Goal: Answer question/provide support

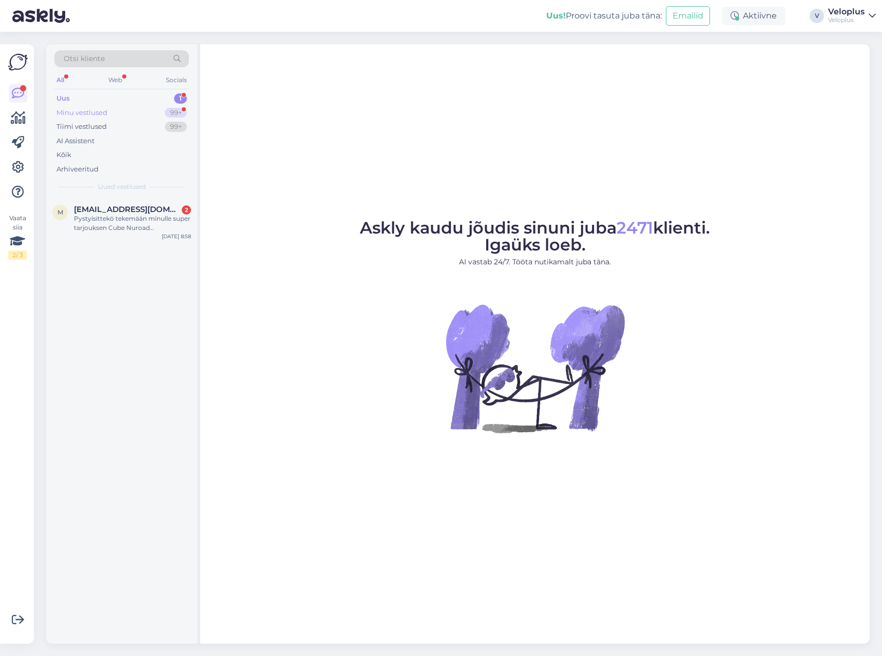
click at [154, 107] on div "Minu vestlused 99+" at bounding box center [121, 113] width 135 height 14
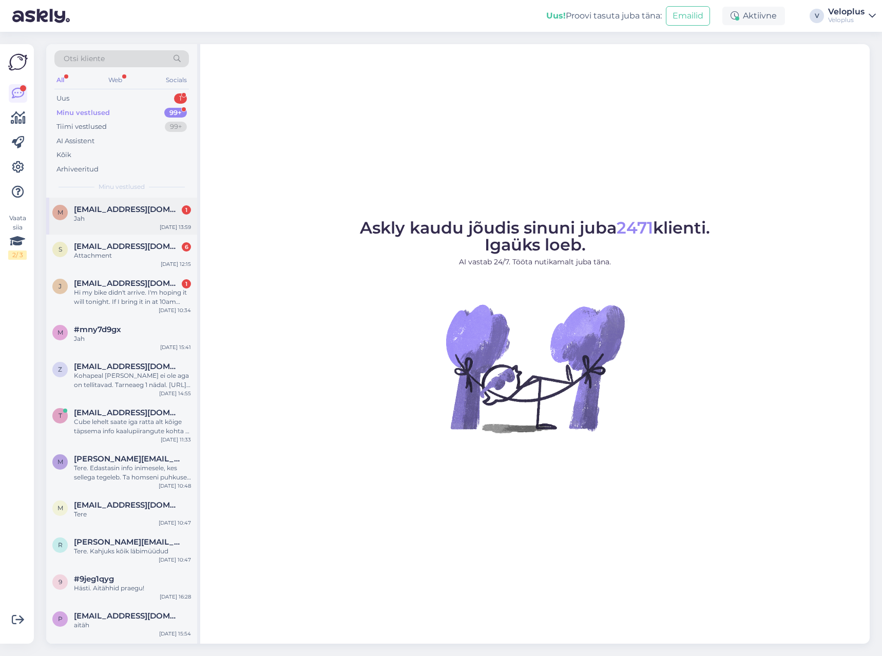
click at [132, 220] on div "Jah" at bounding box center [132, 218] width 117 height 9
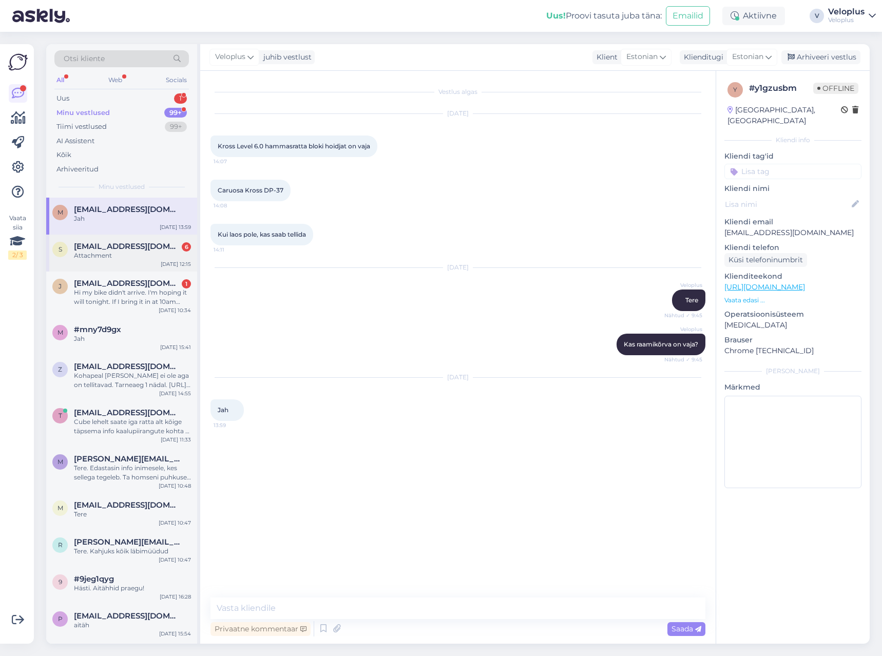
click at [132, 256] on div "Attachment" at bounding box center [132, 255] width 117 height 9
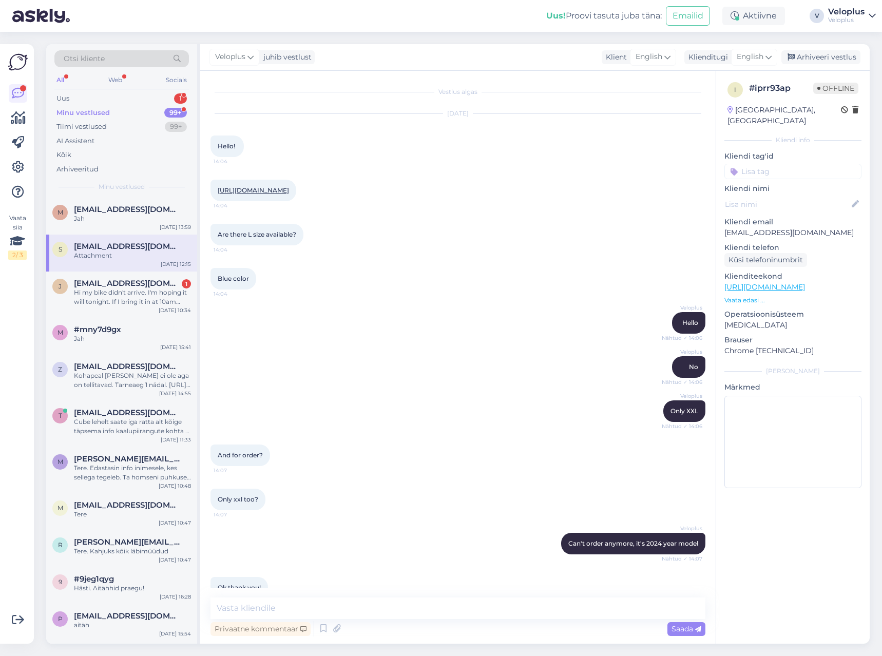
scroll to position [1633, 0]
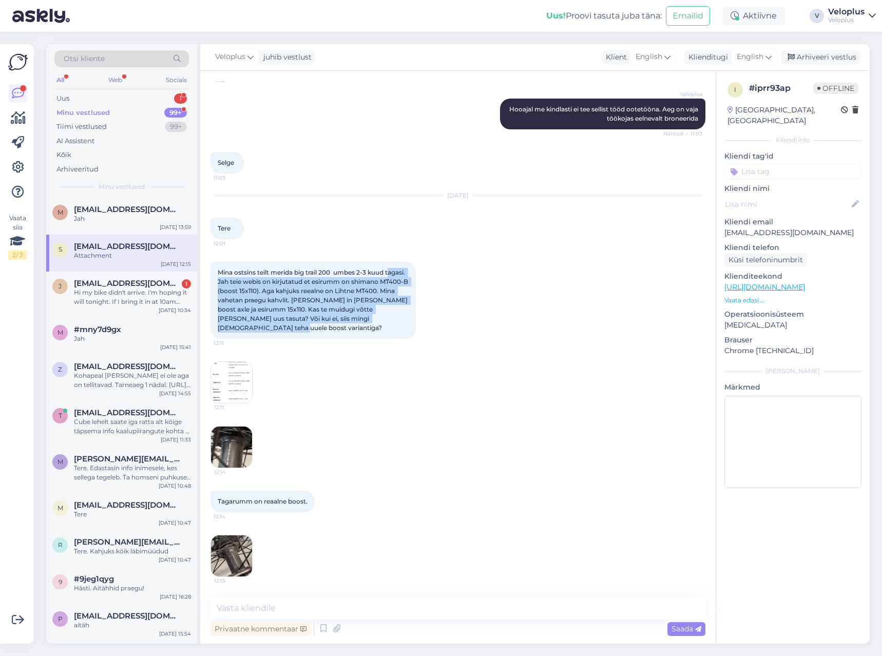
drag, startPoint x: 222, startPoint y: 280, endPoint x: 400, endPoint y: 326, distance: 184.4
click at [400, 326] on div "Mina ostsins teilt merida big trail 200 umbes 2-3 kuud tagasi. Jah teie webis o…" at bounding box center [312, 300] width 205 height 77
click at [222, 390] on img at bounding box center [231, 382] width 41 height 41
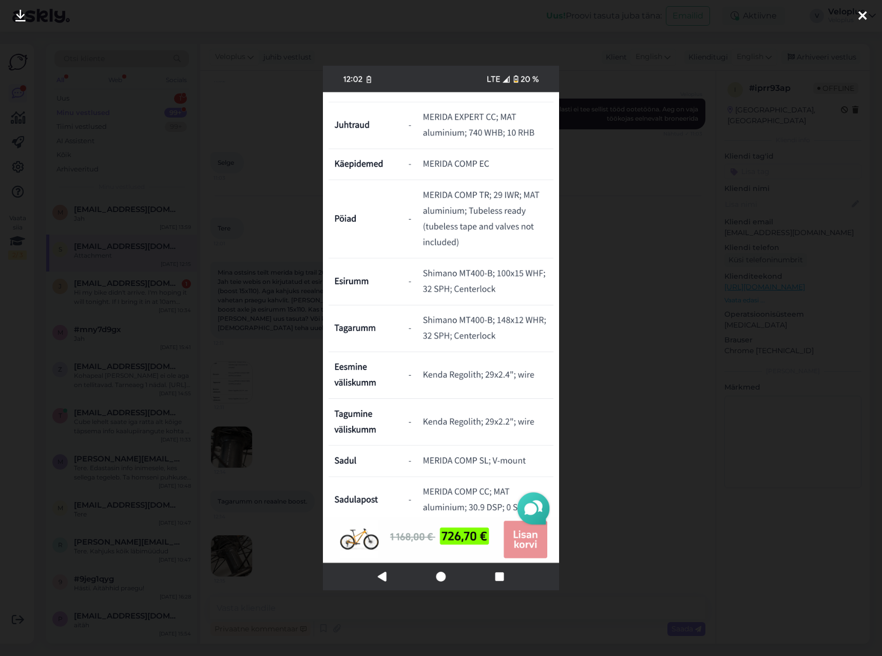
click at [269, 348] on div at bounding box center [441, 328] width 882 height 656
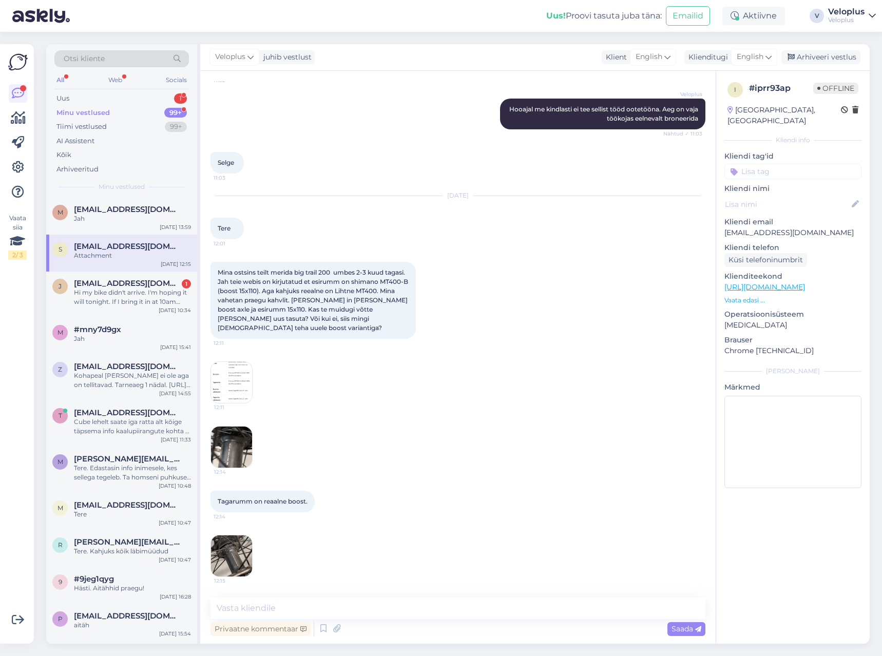
click at [731, 296] on p "Vaata edasi ..." at bounding box center [792, 300] width 137 height 9
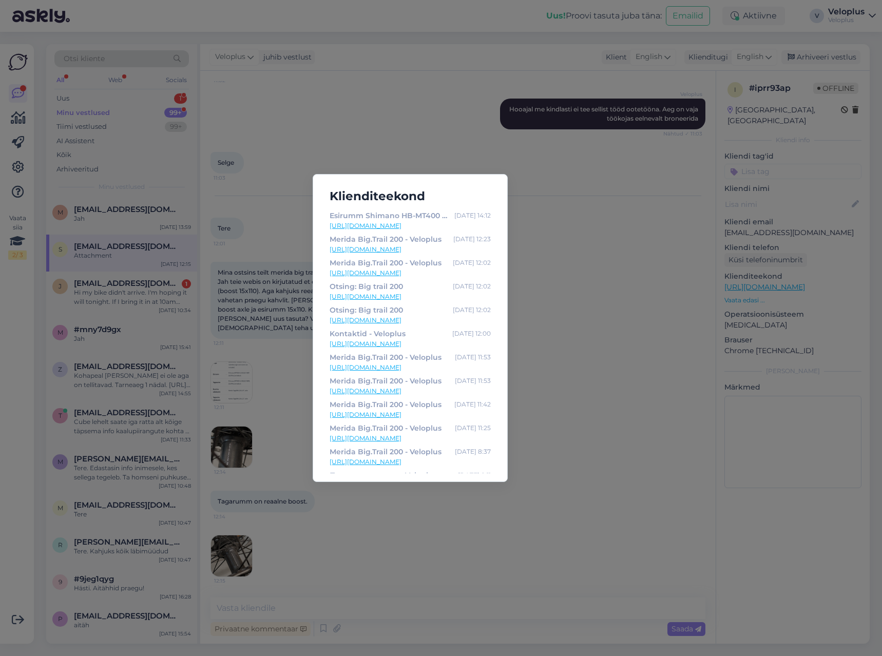
click at [401, 251] on link "[URL][DOMAIN_NAME]" at bounding box center [410, 249] width 161 height 9
click at [299, 87] on div "Klienditeekond Esirumm Shimano HB-MT400 CL 110/32 thru axle - Veloplus [DATE] 1…" at bounding box center [441, 328] width 882 height 656
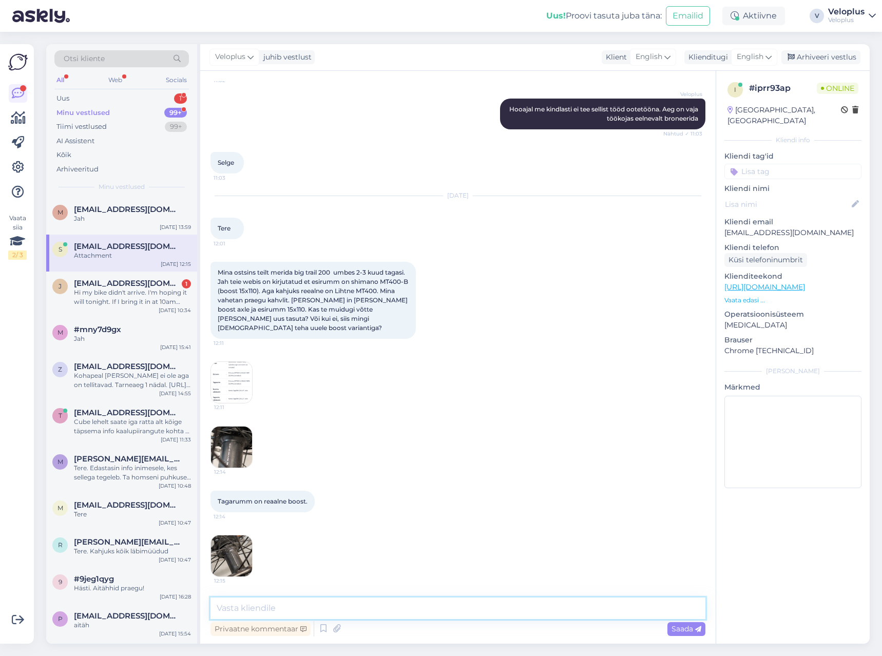
click at [310, 616] on textarea at bounding box center [457, 609] width 495 height 22
type textarea "T"
type textarea "Tere. Spetsifikatsioonis ka kirjas, et 100x15mm on esirumm"
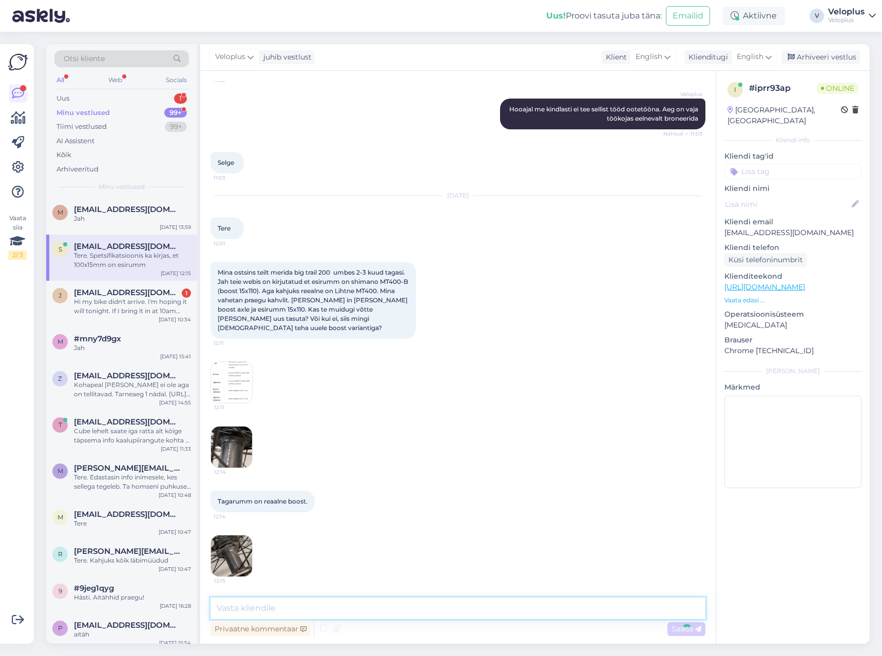
scroll to position [1677, 0]
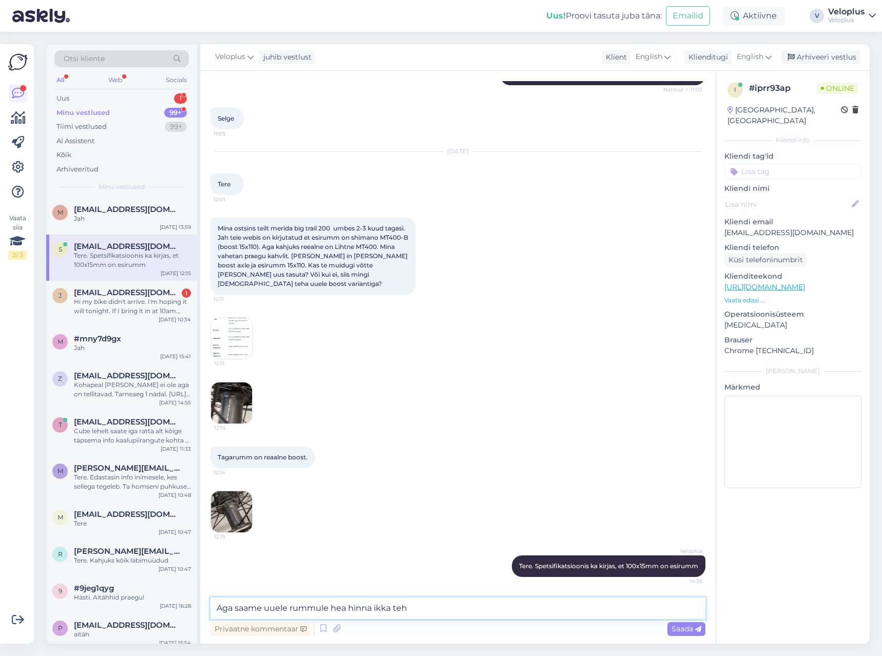
type textarea "Aga saame uuele rummule hea hinna ikka teha"
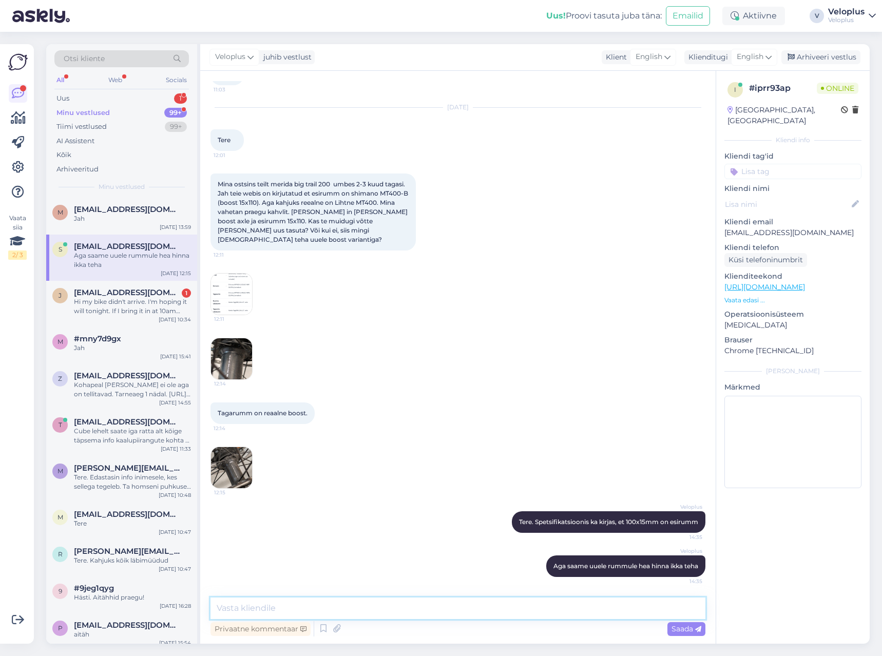
drag, startPoint x: 395, startPoint y: 604, endPoint x: 395, endPoint y: 595, distance: 9.8
click at [395, 595] on div "Vestlus algas [DATE] Hello! 14:04 [URL][DOMAIN_NAME] 14:04 Are there L size ava…" at bounding box center [457, 357] width 515 height 573
paste textarea "[URL][DOMAIN_NAME]"
type textarea "Saaksime pakkuda näiteks seda - [URL][DOMAIN_NAME]"
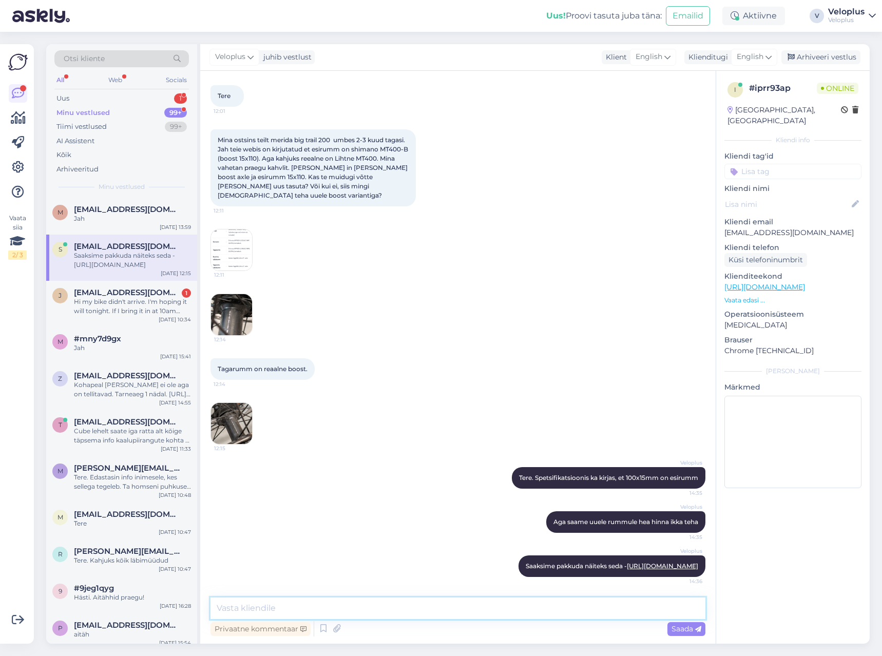
drag, startPoint x: 400, startPoint y: 606, endPoint x: 391, endPoint y: 607, distance: 9.3
click at [399, 606] on textarea at bounding box center [457, 609] width 495 height 22
type textarea "19€"
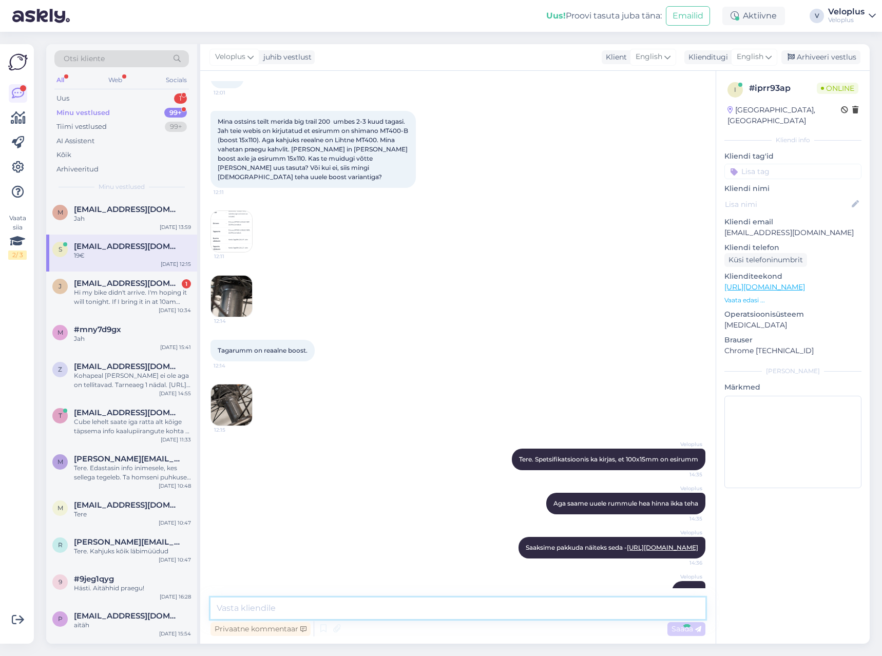
scroll to position [1828, 0]
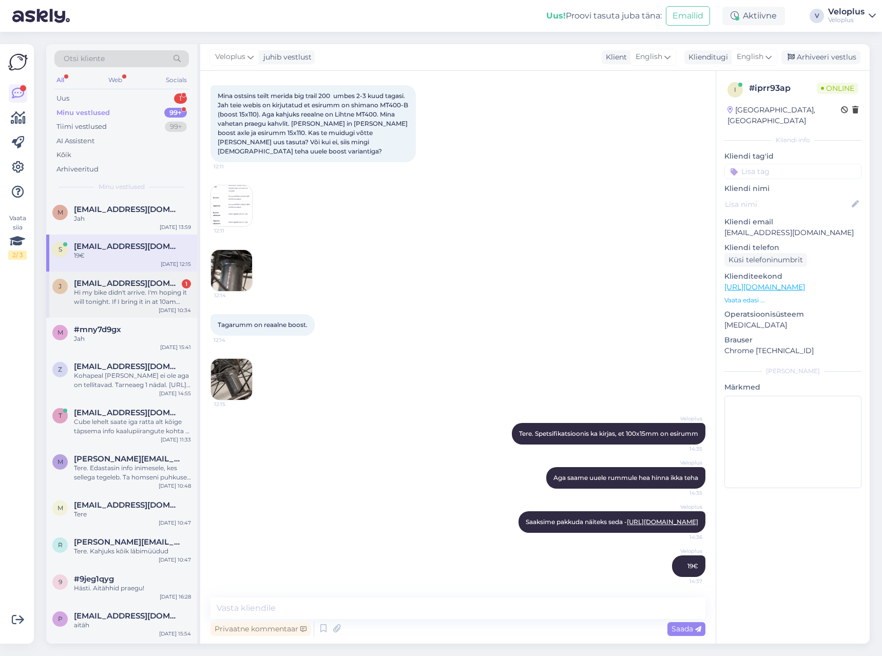
click at [126, 291] on div "Hi my bike didn't arrive. I'm hoping it will tonight. If I bring it in at 10am …" at bounding box center [132, 297] width 117 height 18
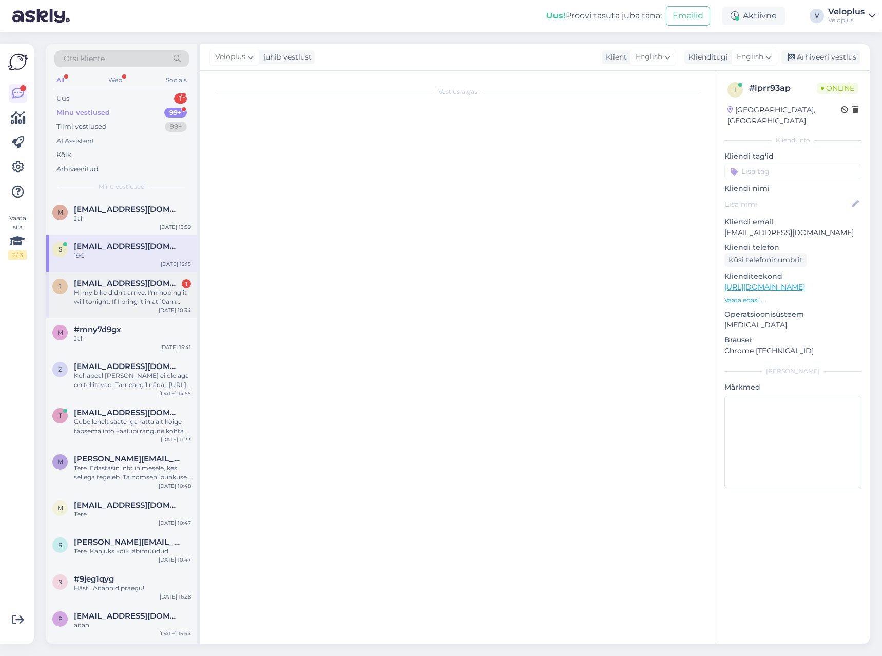
scroll to position [0, 0]
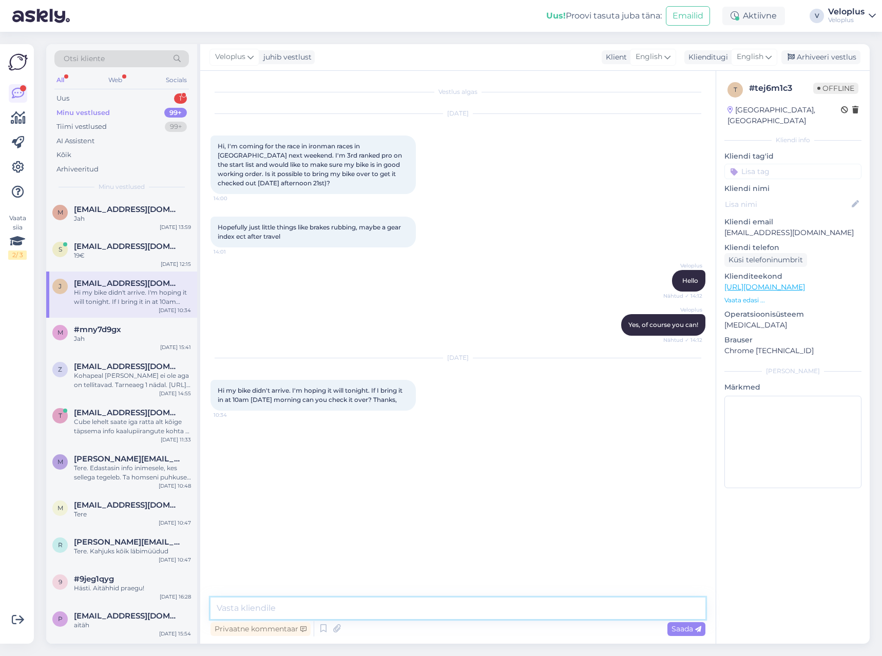
click at [311, 612] on textarea at bounding box center [457, 609] width 495 height 22
type textarea "Hi"
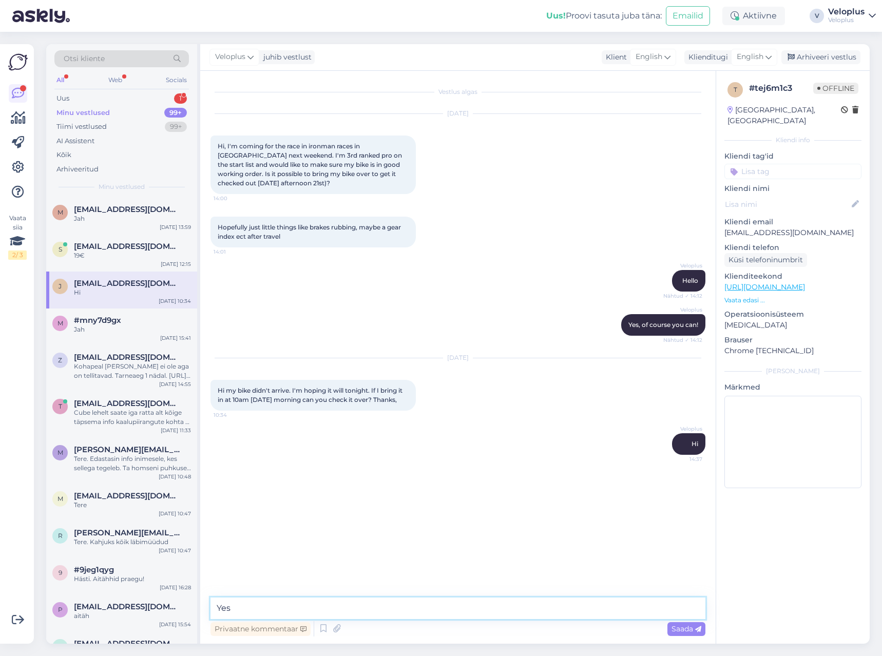
type textarea "Yes!"
click at [131, 95] on div "Uus 1" at bounding box center [121, 98] width 135 height 14
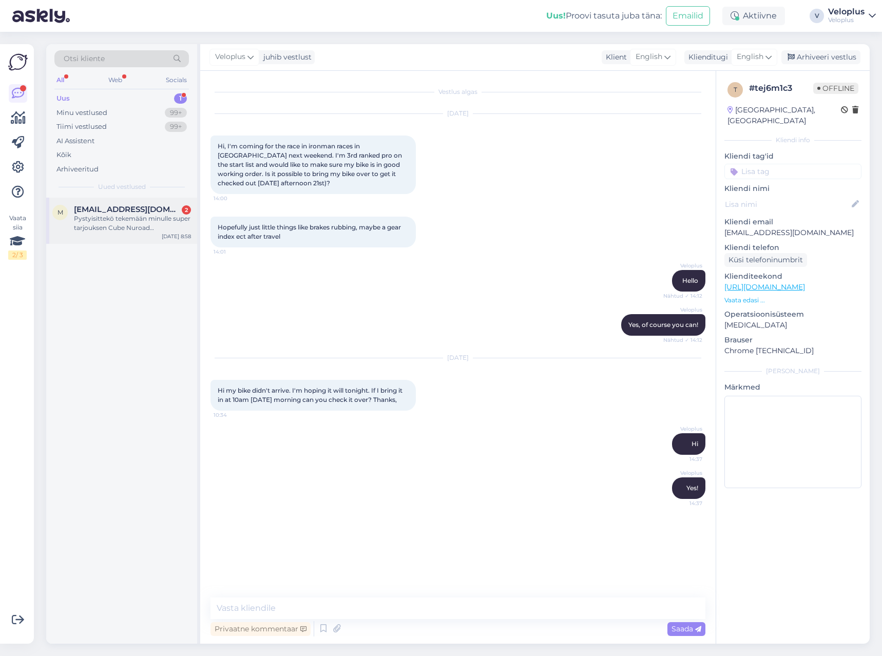
click at [120, 228] on div "Pystyisittekö tekemään minulle super tarjouksen Cube Nuroad [MEDICAL_DATA] pyör…" at bounding box center [132, 223] width 117 height 18
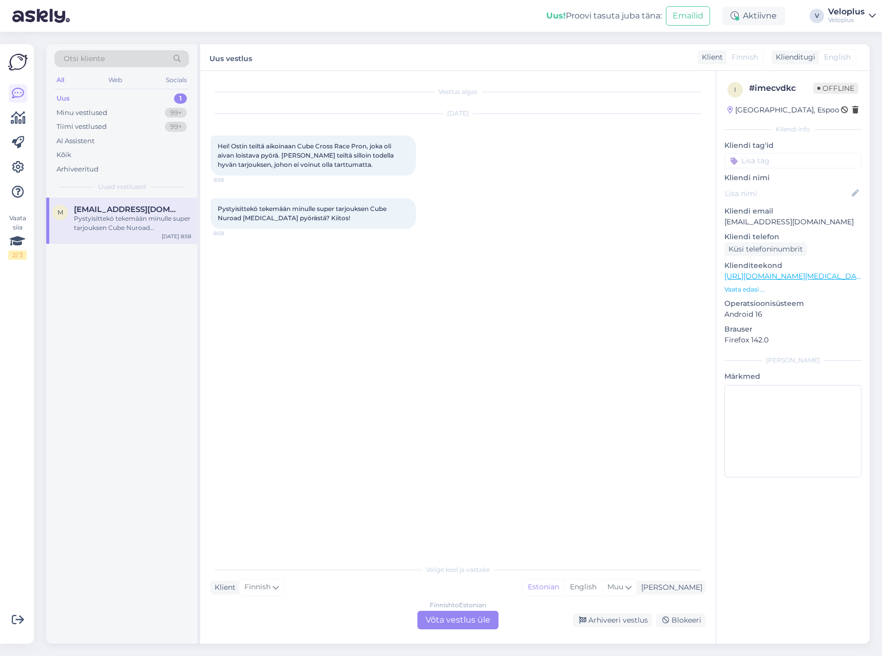
click at [445, 616] on div "Finnish to Estonian Võta vestlus üle" at bounding box center [457, 620] width 81 height 18
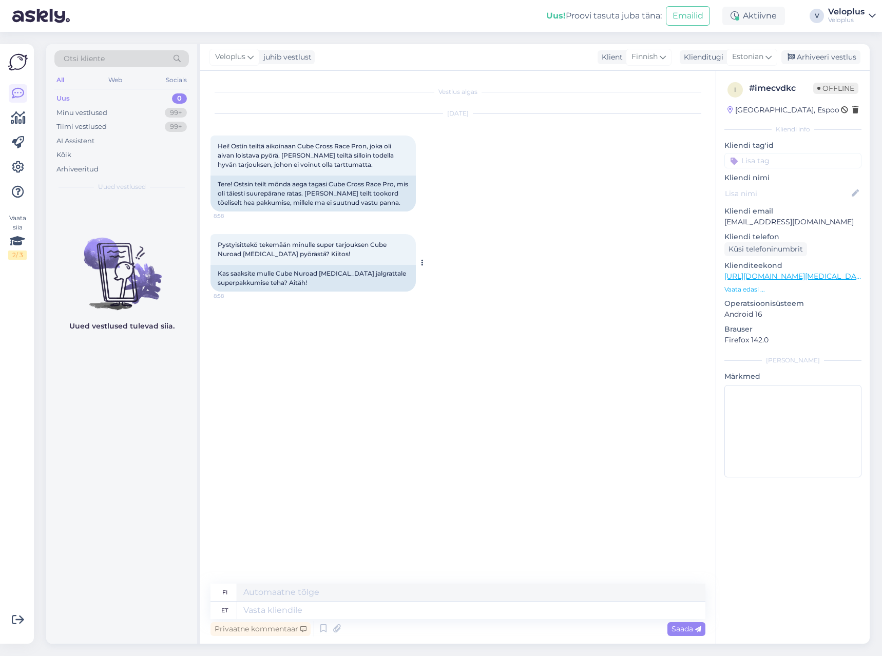
click at [283, 273] on div "Kas saaksite mulle Cube Nuroad [MEDICAL_DATA] jalgrattale superpakkumise teha? …" at bounding box center [312, 278] width 205 height 27
drag, startPoint x: 283, startPoint y: 273, endPoint x: 335, endPoint y: 274, distance: 51.9
click at [335, 274] on div "Kas saaksite mulle Cube Nuroad [MEDICAL_DATA] jalgrattale superpakkumise teha? …" at bounding box center [312, 278] width 205 height 27
copy div "Cube Nuroad [MEDICAL_DATA]"
click at [737, 289] on p "Vaata edasi ..." at bounding box center [792, 289] width 137 height 9
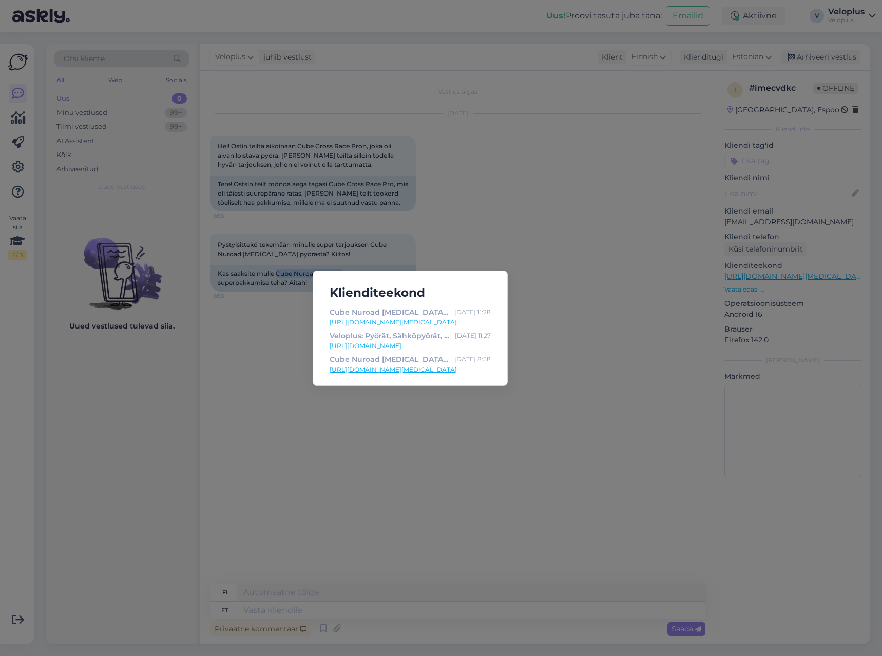
click at [439, 318] on link "[URL][DOMAIN_NAME][MEDICAL_DATA]" at bounding box center [410, 322] width 161 height 9
drag, startPoint x: 376, startPoint y: 467, endPoint x: 355, endPoint y: 525, distance: 61.2
click at [377, 463] on div "Klienditeekond Cube Nuroad [MEDICAL_DATA] - Veloplus [DATE] 11:28 [URL][DOMAIN_…" at bounding box center [441, 328] width 882 height 656
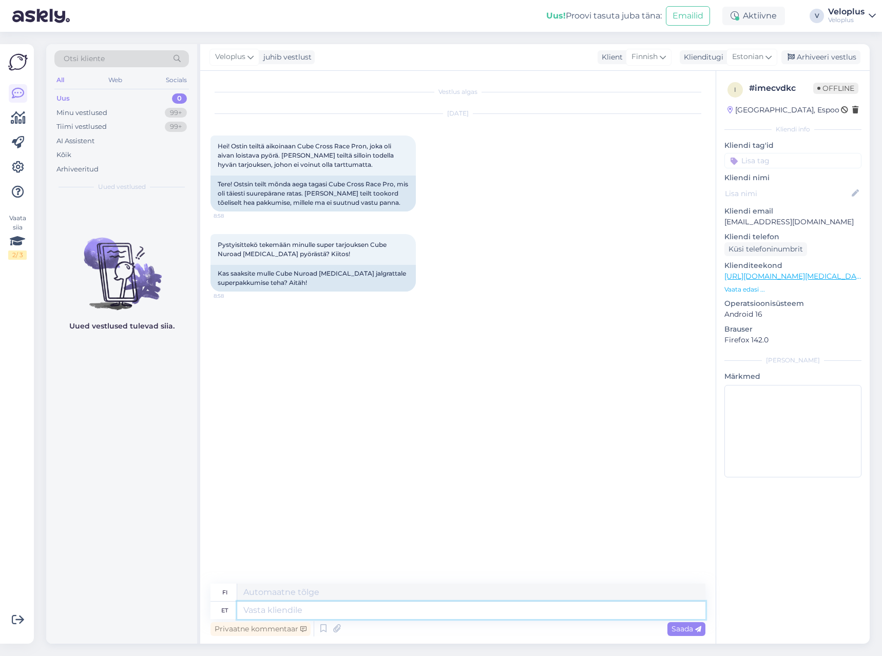
click at [304, 614] on textarea at bounding box center [471, 610] width 468 height 17
type textarea "Tere"
type textarea "Hei"
type textarea "Saan se"
type textarea "[PERSON_NAME]"
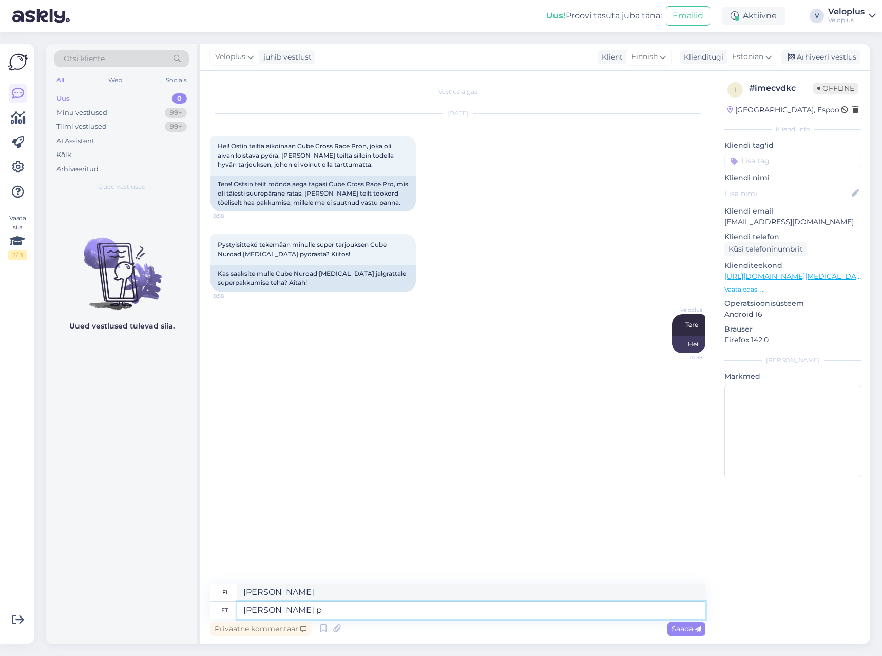
type textarea "[PERSON_NAME] pa"
type textarea "Ymmärrän sen."
type textarea "[PERSON_NAME] pakkuda"
type textarea "Voin tarjota sitä."
type textarea "[PERSON_NAME] pakkuda 1185€"
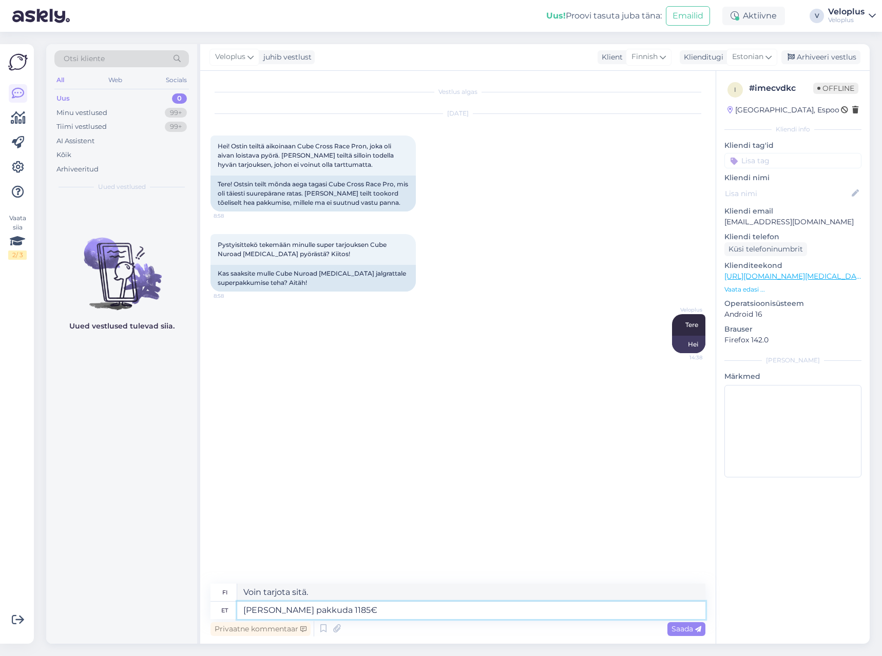
type textarea "Voin tarjota sitä hintaan 1185 €"
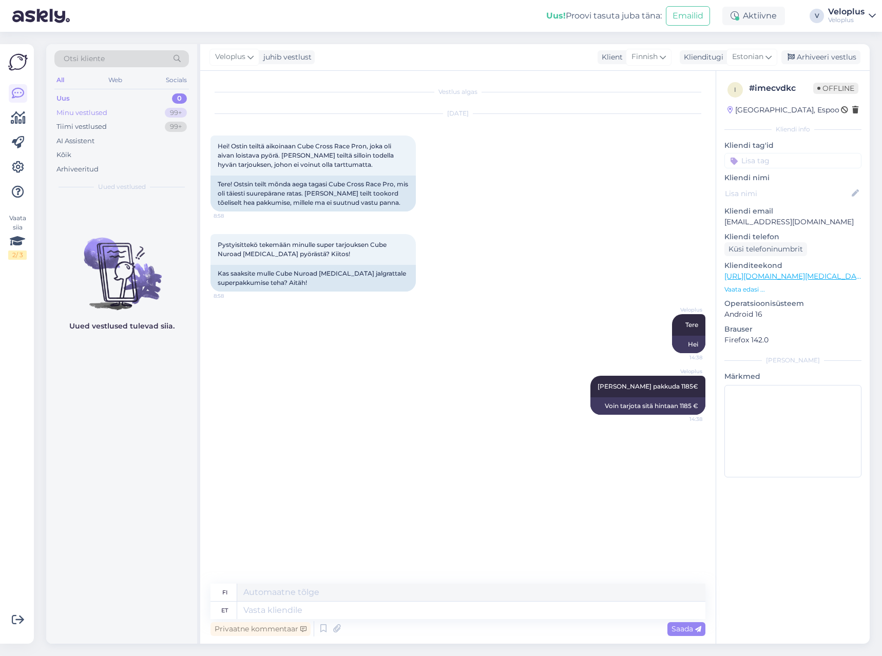
click at [126, 109] on div "Minu vestlused 99+" at bounding box center [121, 113] width 135 height 14
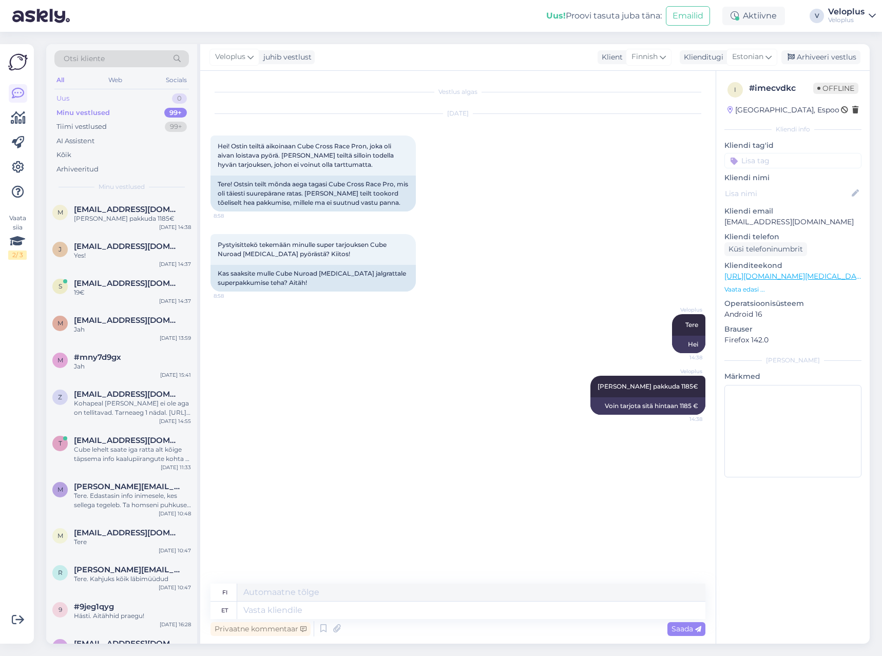
click at [132, 105] on div "Uus 0" at bounding box center [121, 98] width 135 height 14
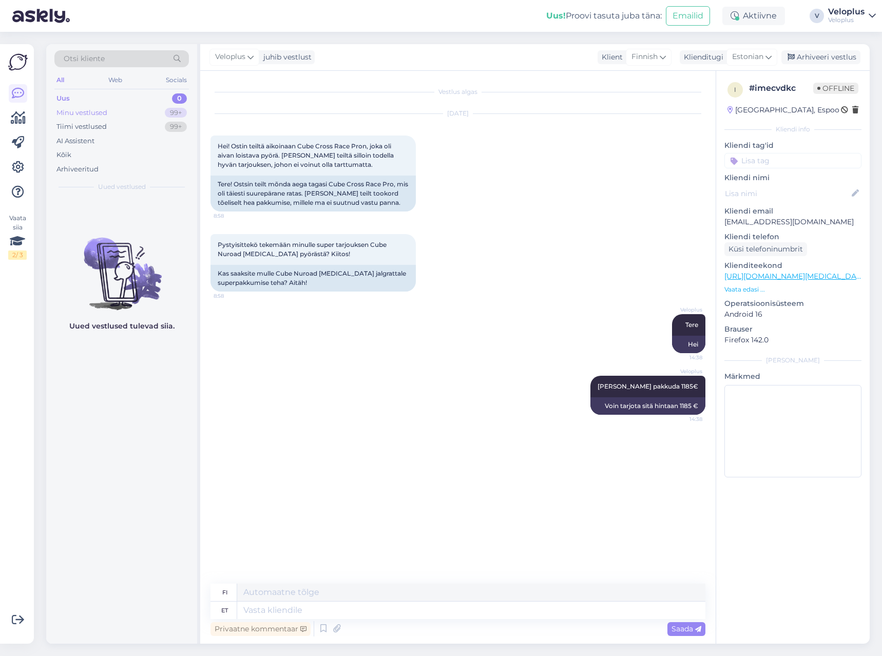
click at [127, 115] on div "Minu vestlused 99+" at bounding box center [121, 113] width 135 height 14
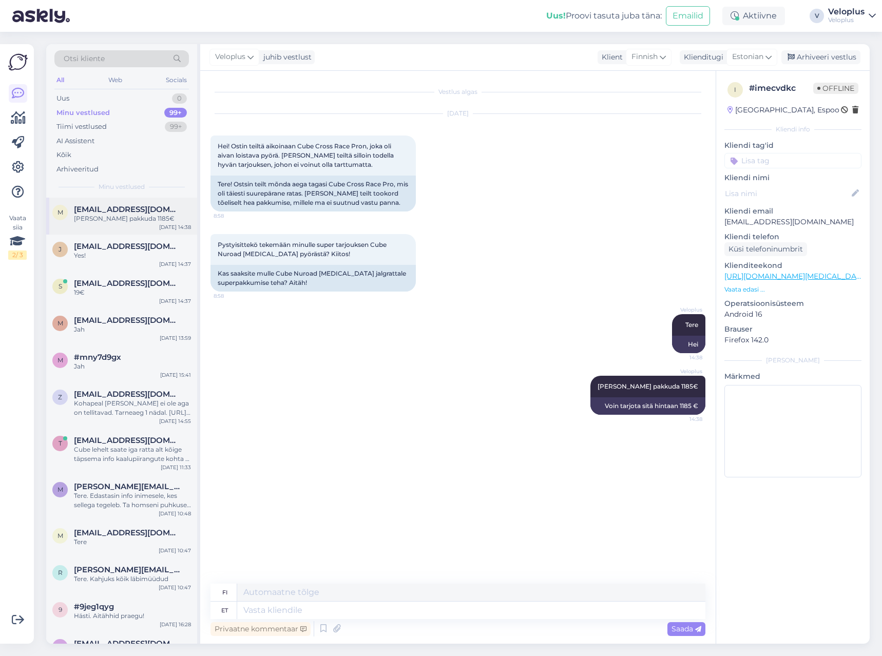
click at [98, 214] on div "[PERSON_NAME] pakkuda 1185€" at bounding box center [132, 218] width 117 height 9
click at [117, 252] on div "Yes!" at bounding box center [132, 255] width 117 height 9
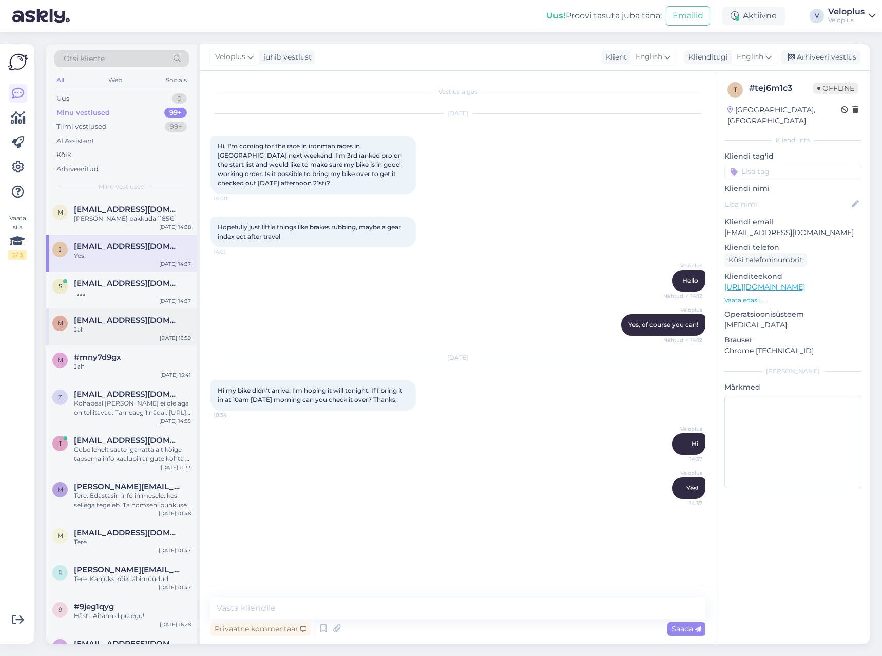
click at [101, 323] on span "[EMAIL_ADDRESS][DOMAIN_NAME]" at bounding box center [127, 320] width 107 height 9
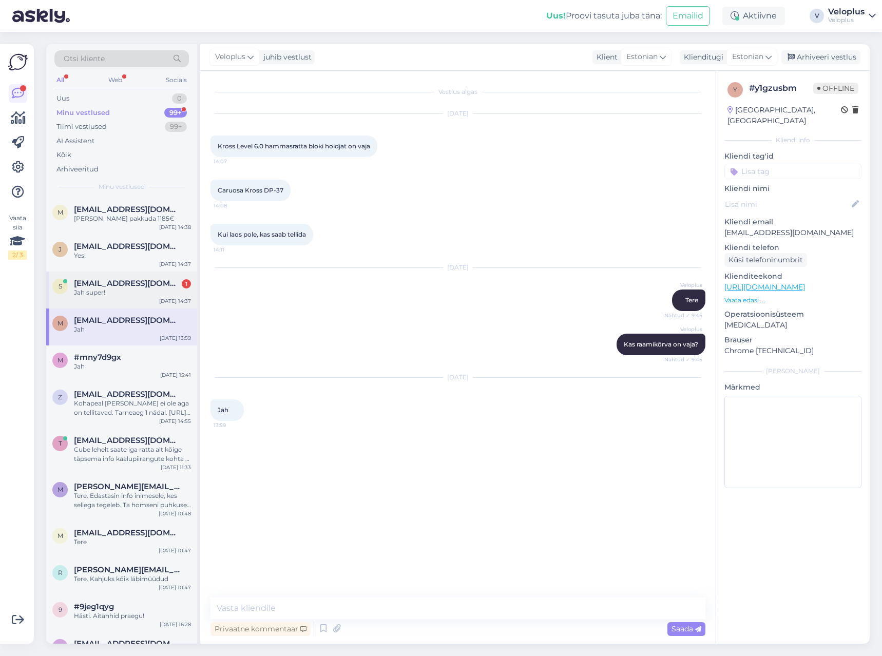
click at [111, 295] on div "Jah super!" at bounding box center [132, 292] width 117 height 9
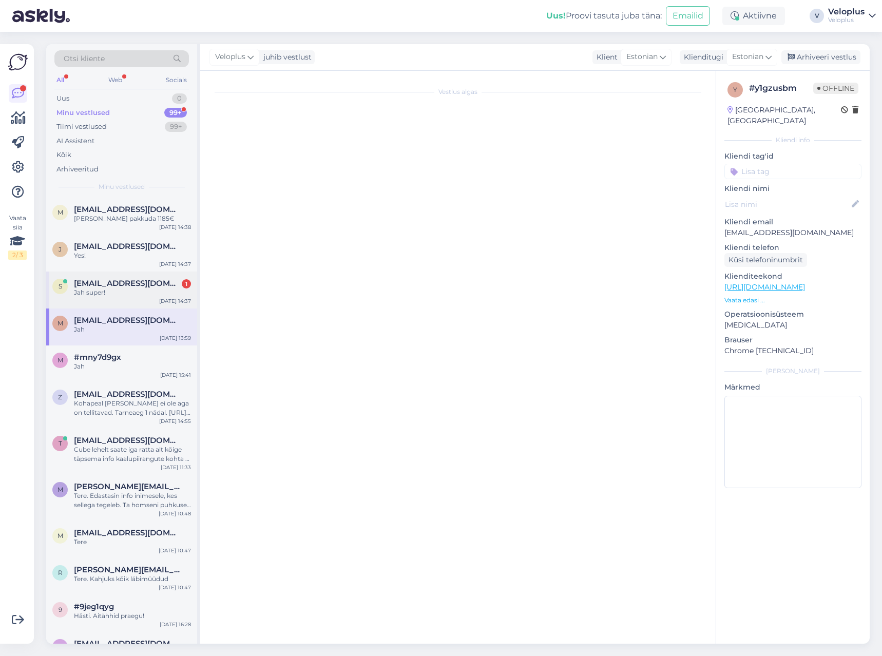
scroll to position [1872, 0]
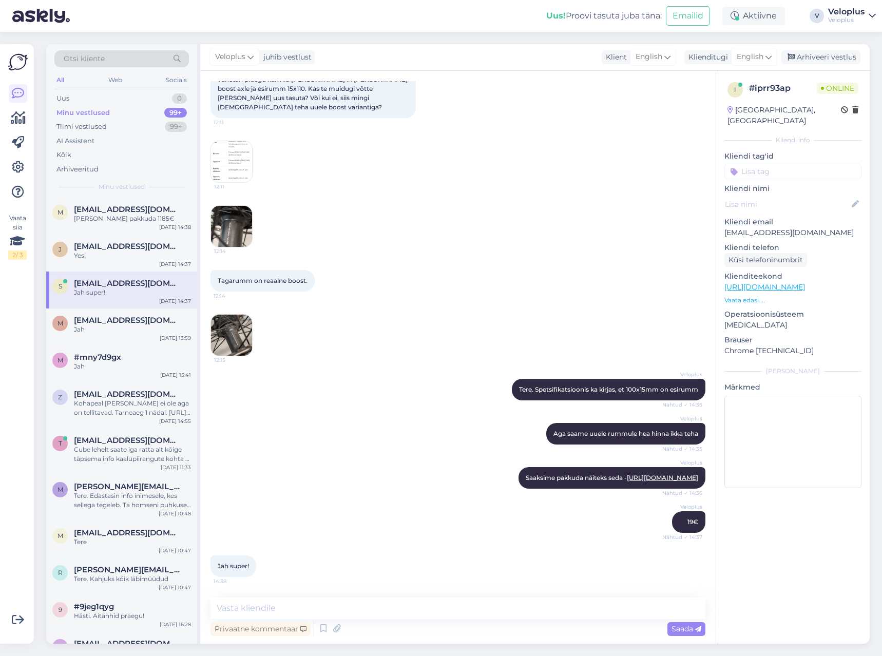
click at [228, 316] on img at bounding box center [231, 335] width 41 height 41
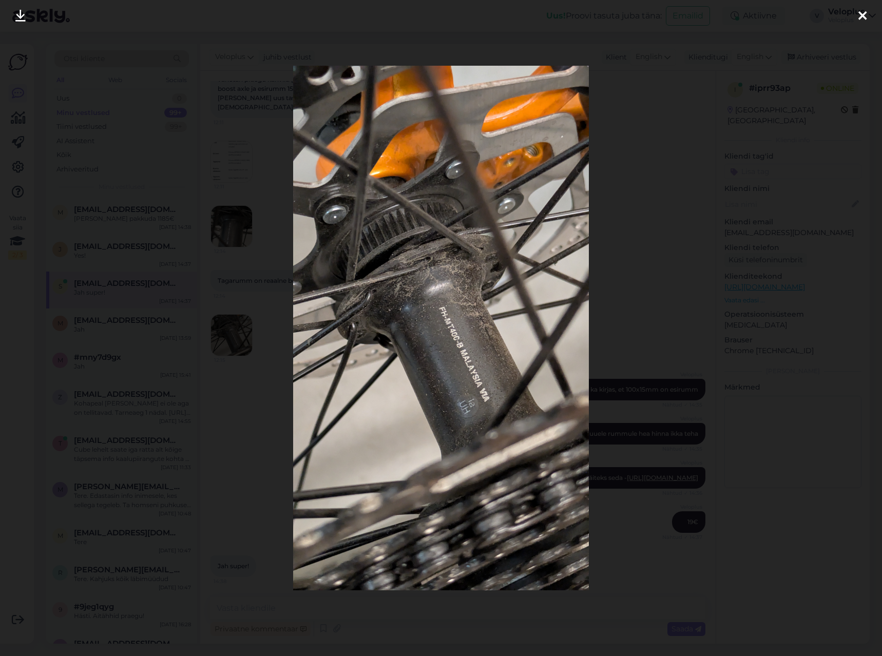
click at [204, 100] on div at bounding box center [441, 328] width 882 height 656
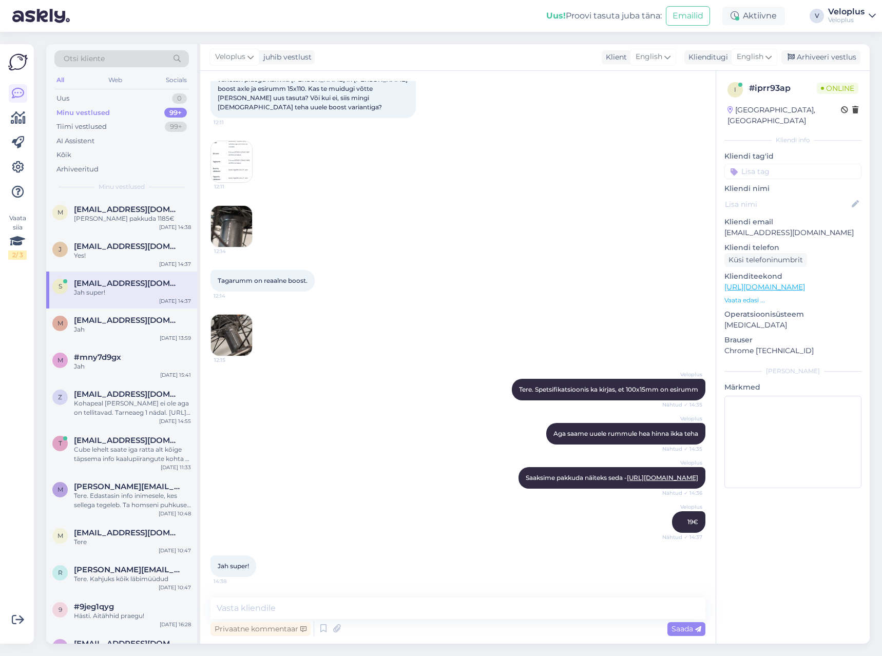
click at [224, 209] on img at bounding box center [231, 226] width 41 height 41
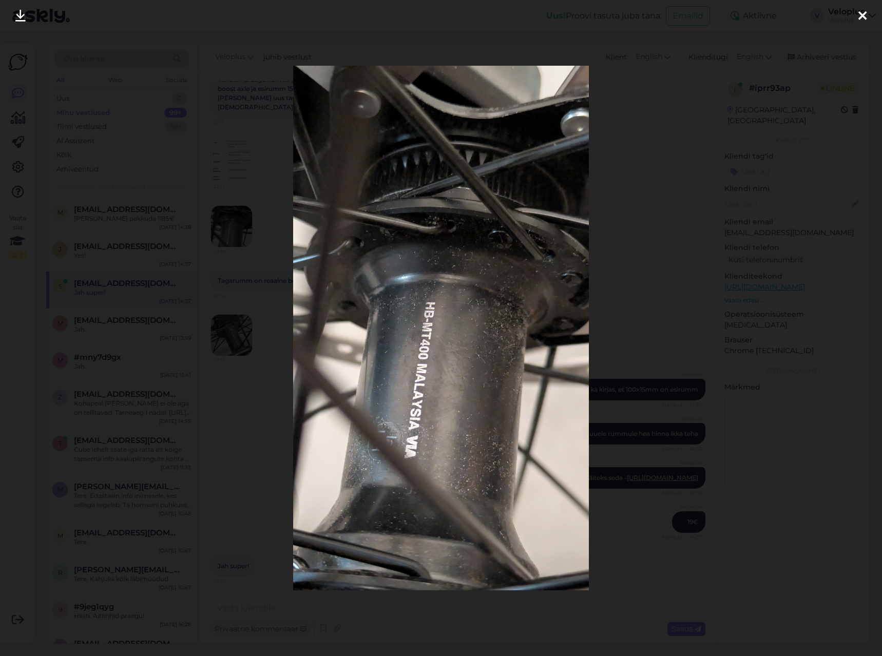
scroll to position [1916, 0]
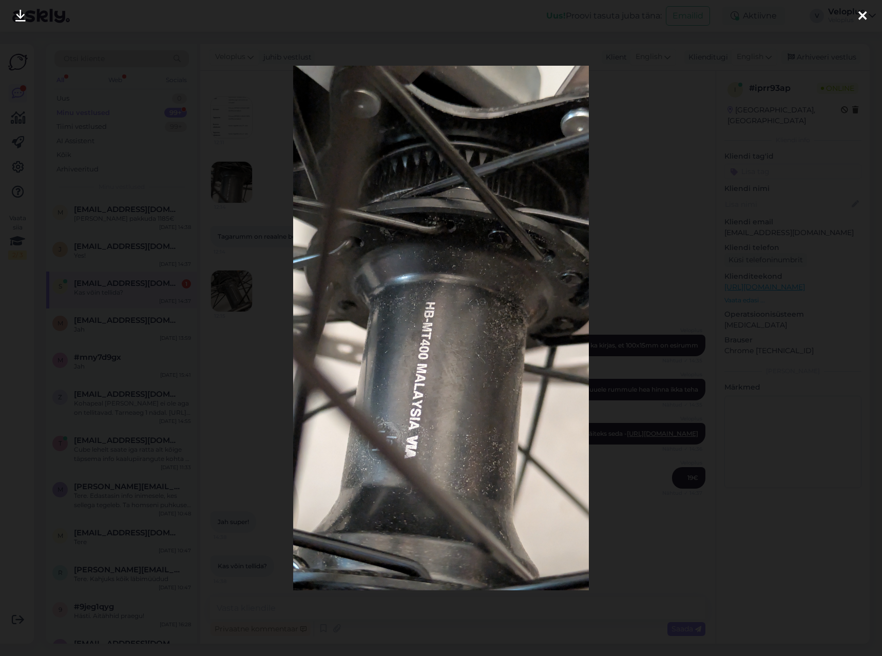
click at [213, 211] on div at bounding box center [441, 328] width 882 height 656
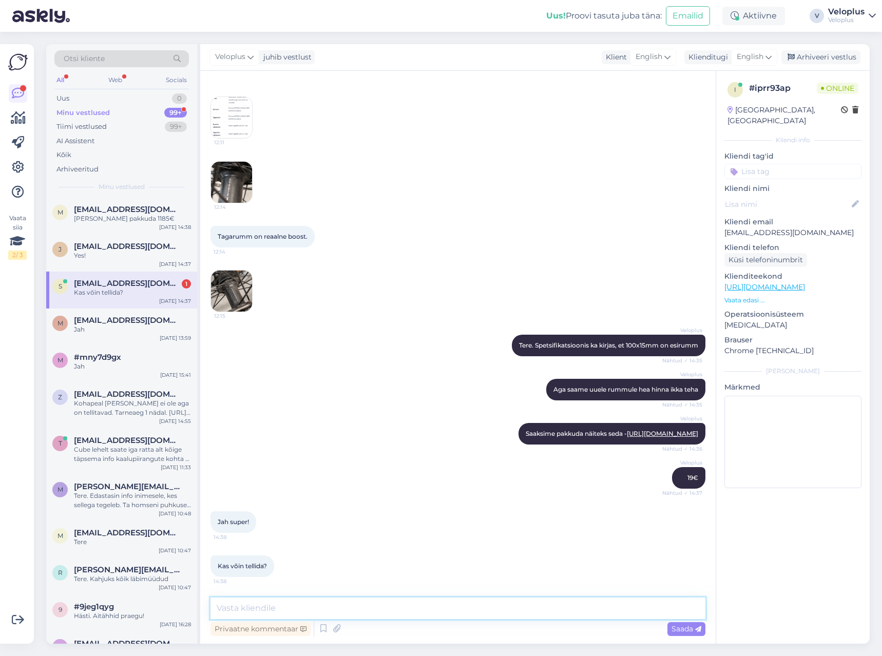
click at [294, 606] on textarea at bounding box center [457, 609] width 495 height 22
type textarea "Jah, kas saadan teile arve?"
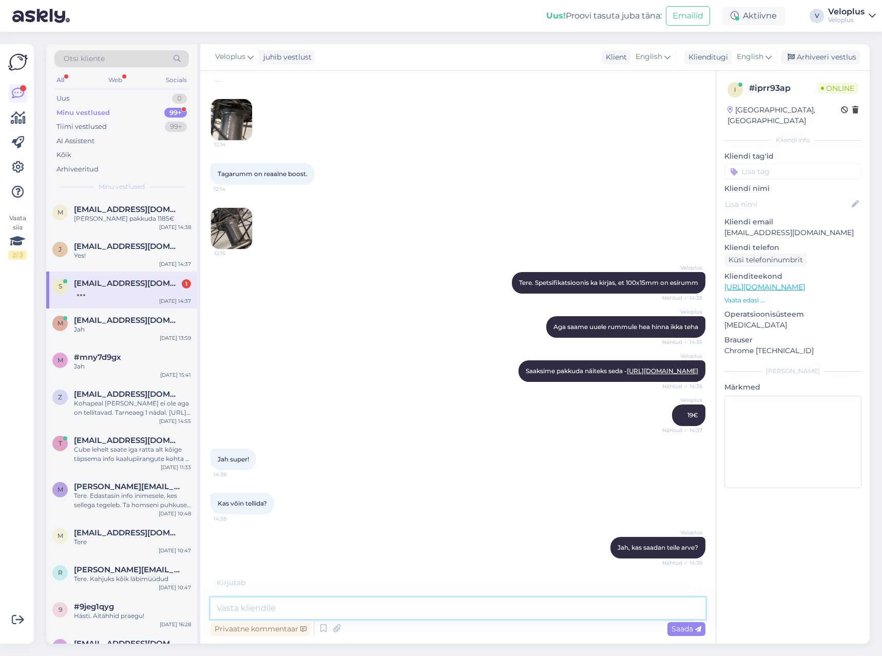
scroll to position [2015, 0]
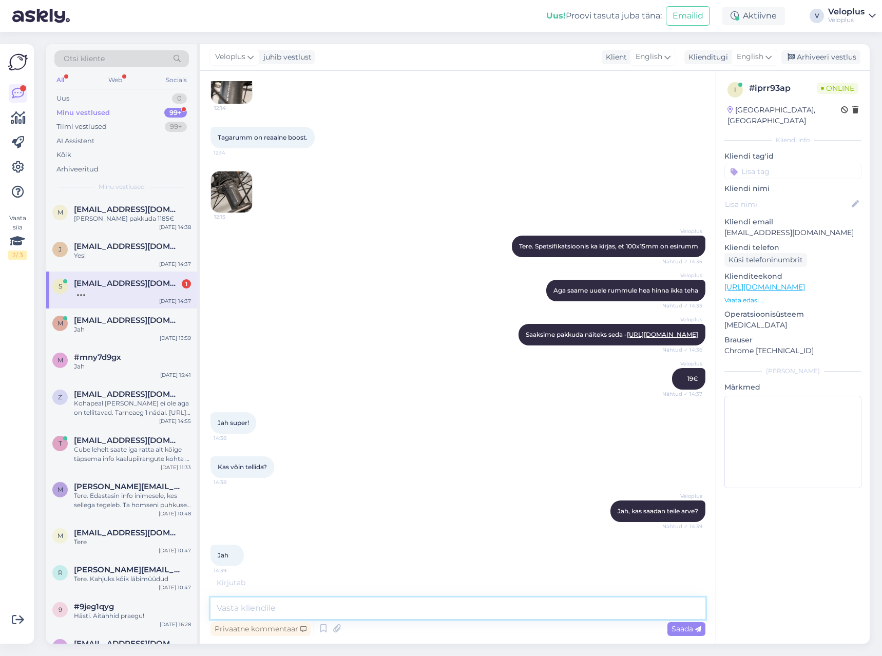
drag, startPoint x: 276, startPoint y: 602, endPoint x: 280, endPoint y: 596, distance: 7.7
click at [280, 596] on div "Vestlus algas [DATE] Hello! 14:04 [URL][DOMAIN_NAME] 14:04 Are there L size ava…" at bounding box center [457, 357] width 515 height 573
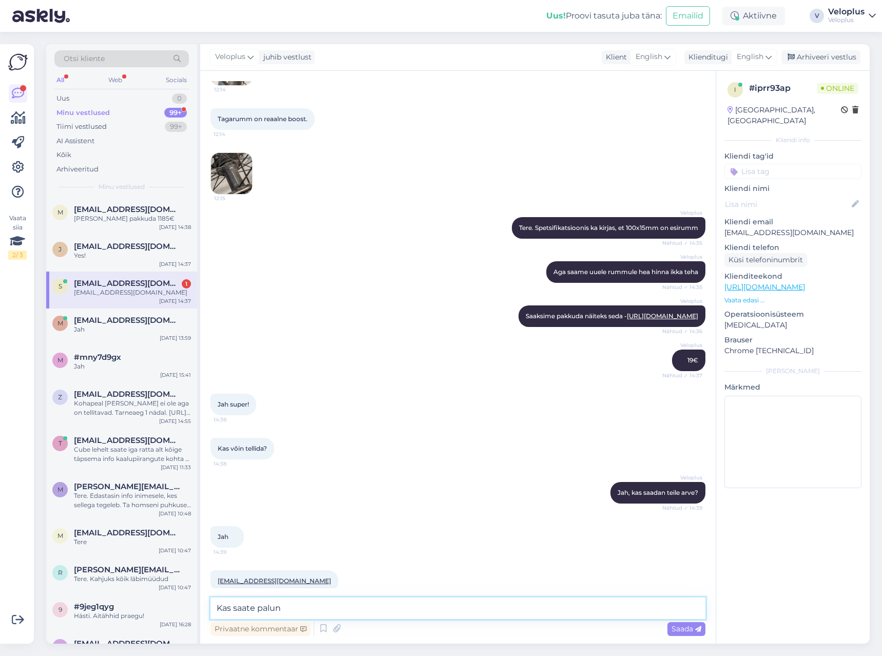
scroll to position [2048, 0]
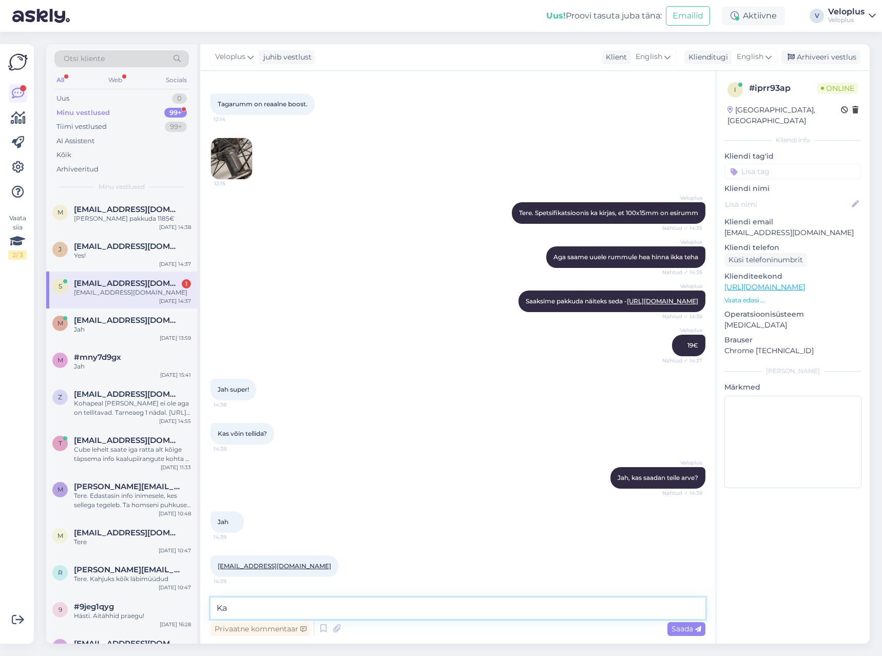
type textarea "K"
type textarea "Kuhu pakiautomaati saadame? Ja mis kontaktnumber on? Või sooviksite sellele ise…"
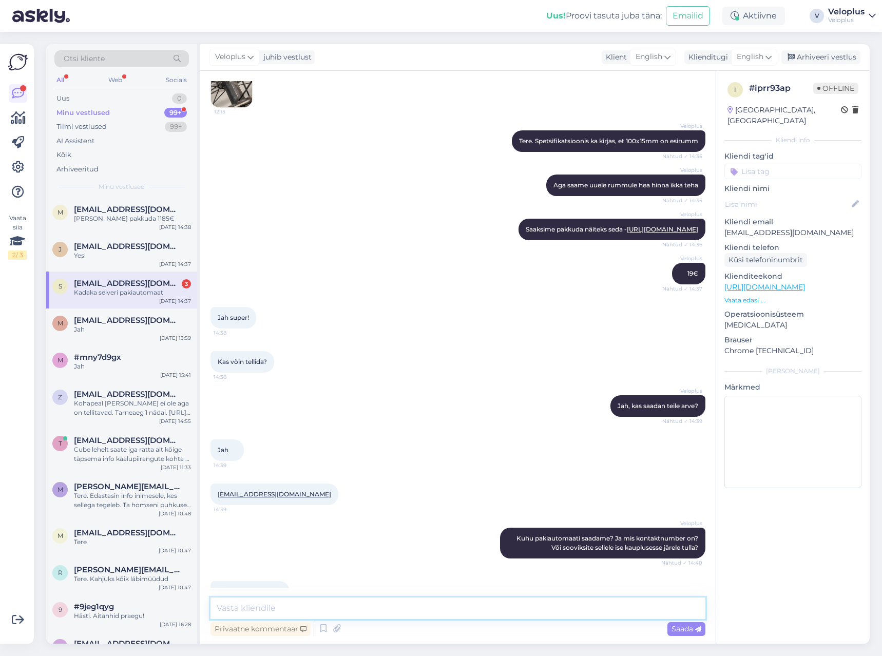
scroll to position [2234, 0]
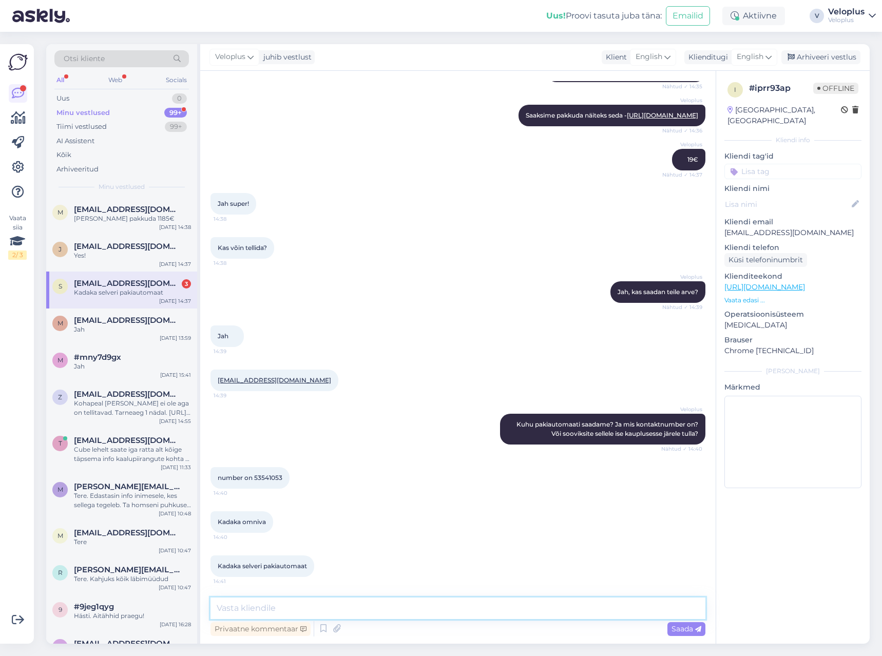
click at [275, 601] on textarea at bounding box center [457, 609] width 495 height 22
type textarea "Selge, panen kohe [PERSON_NAME]"
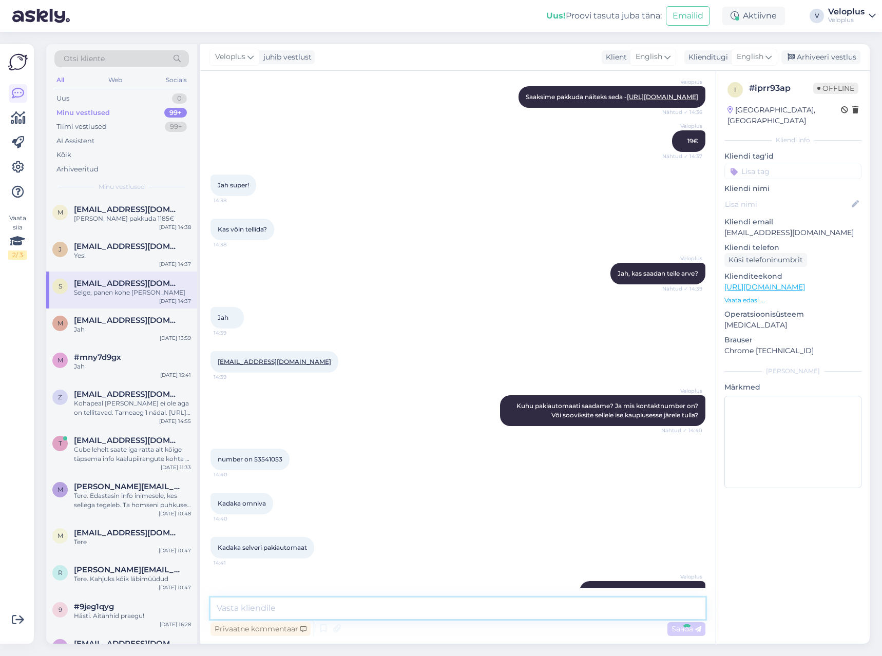
scroll to position [2278, 0]
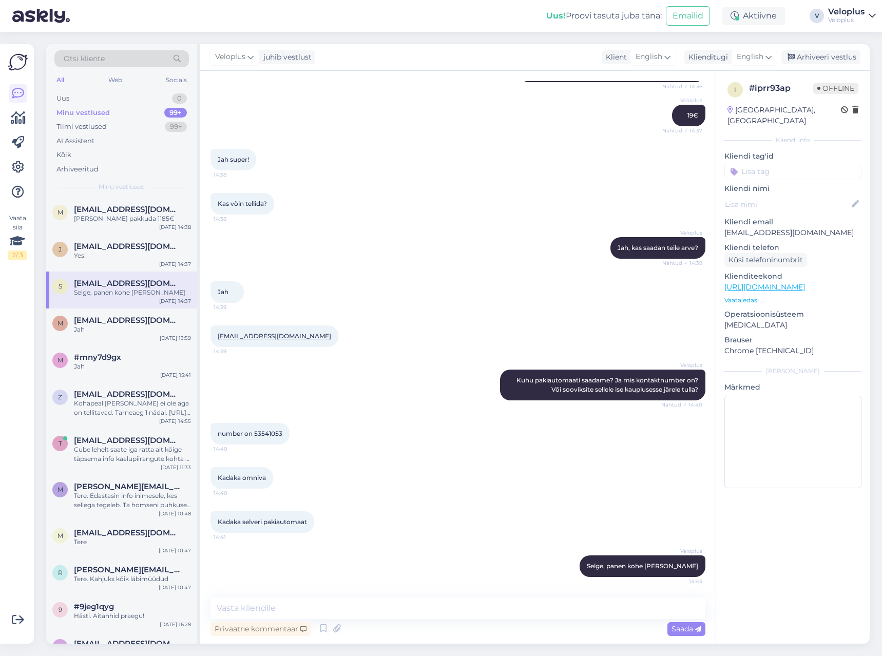
click at [262, 338] on link "[EMAIL_ADDRESS][DOMAIN_NAME]" at bounding box center [274, 336] width 113 height 8
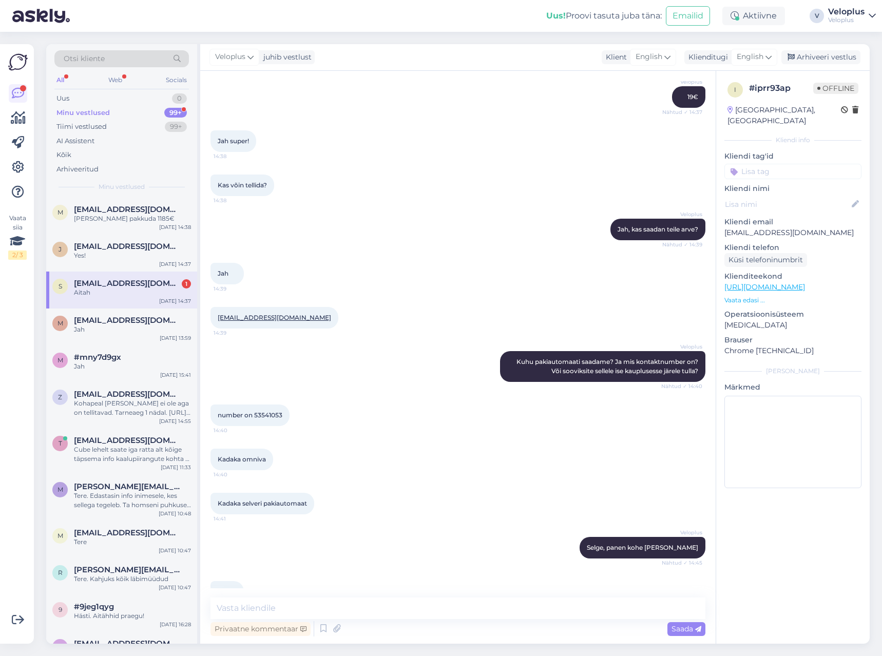
scroll to position [2323, 0]
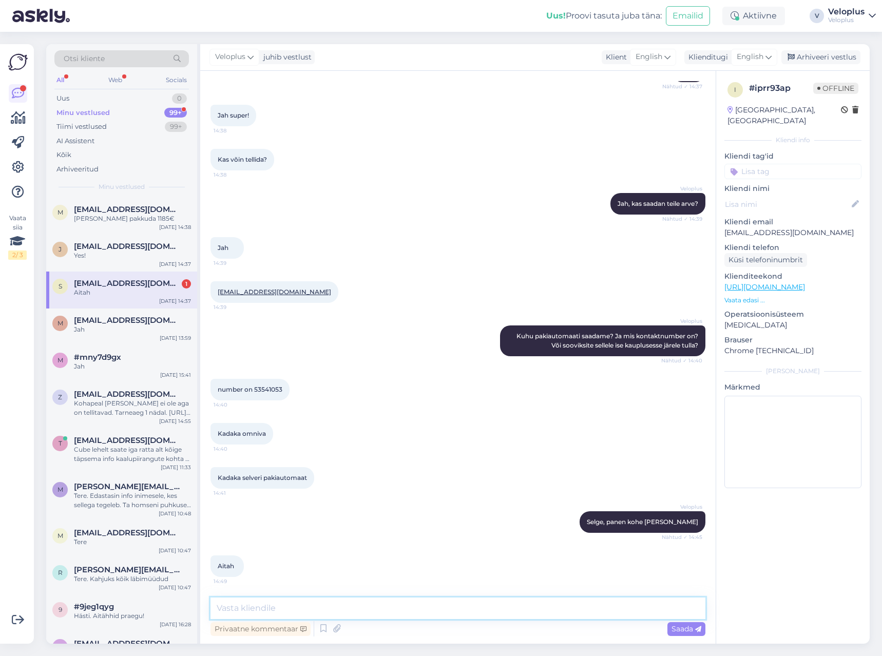
click at [417, 611] on textarea at bounding box center [457, 609] width 495 height 22
type textarea "Peaks olema saadetud"
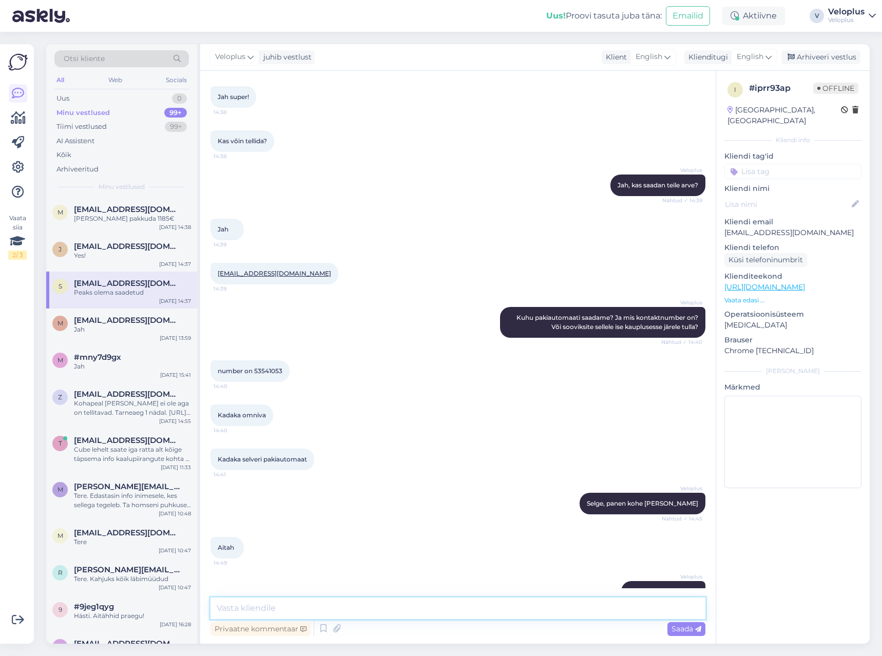
scroll to position [2367, 0]
